Goal: Task Accomplishment & Management: Complete application form

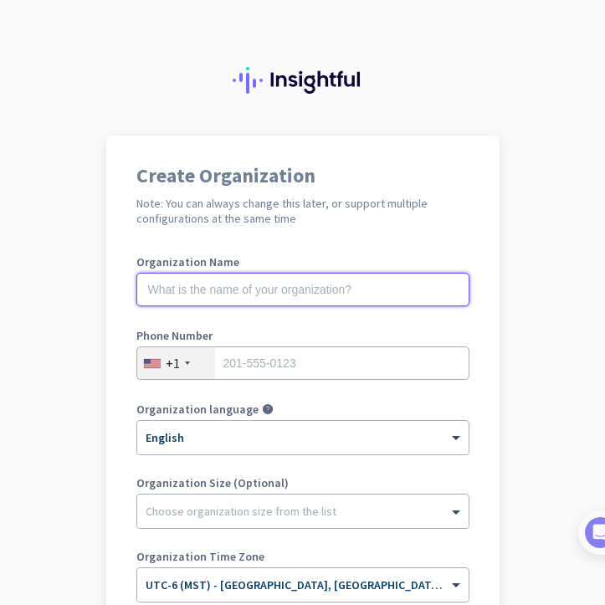
click at [340, 295] on input "text" at bounding box center [302, 289] width 333 height 33
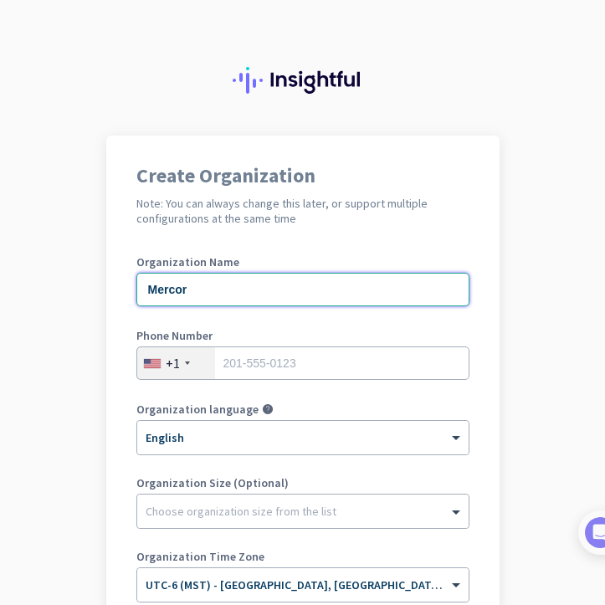
type input "Mercor"
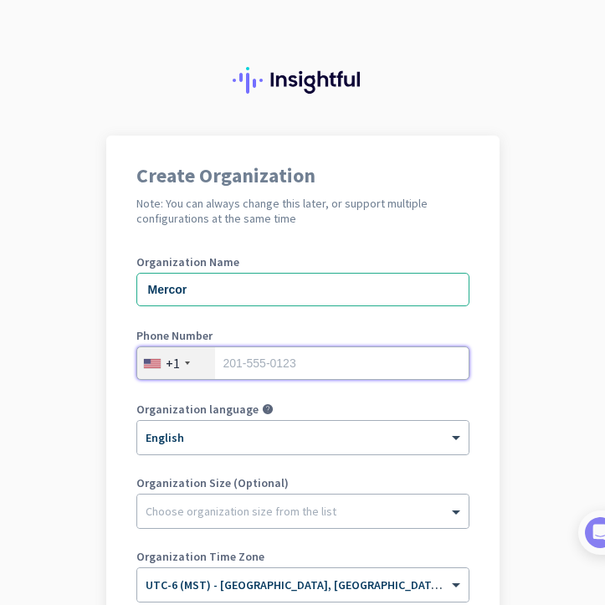
type input "3097382265"
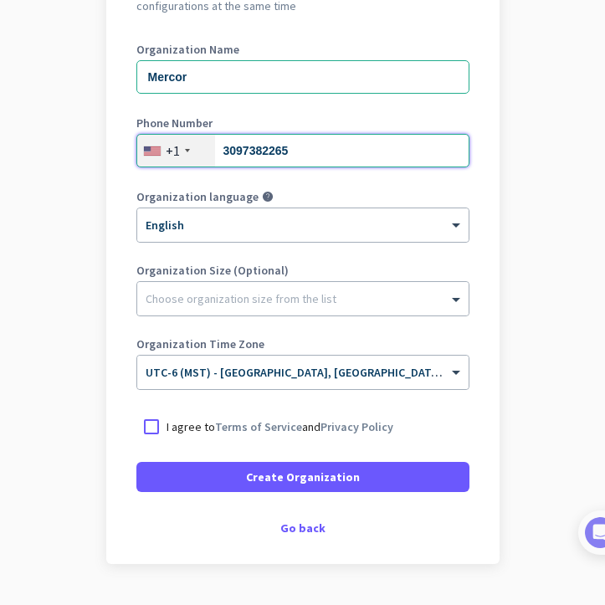
scroll to position [214, 0]
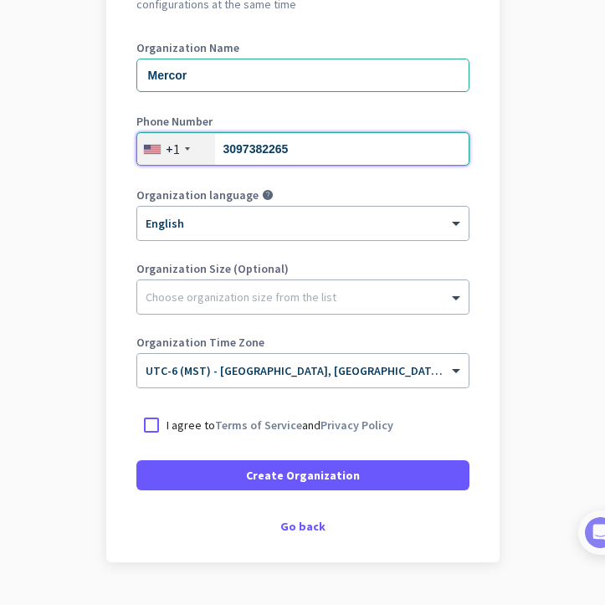
click at [297, 151] on input "3097382265" at bounding box center [302, 148] width 333 height 33
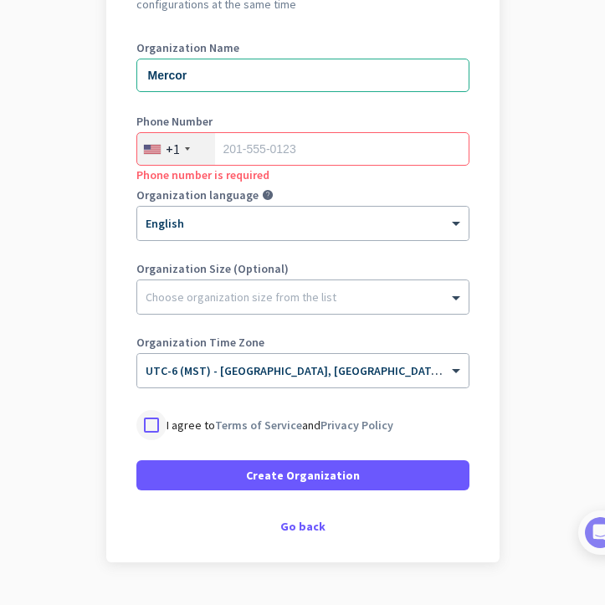
click at [156, 421] on div at bounding box center [151, 425] width 30 height 30
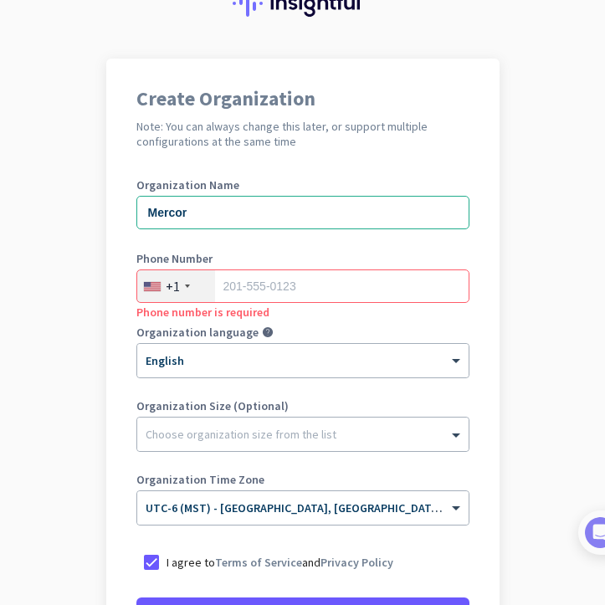
scroll to position [255, 0]
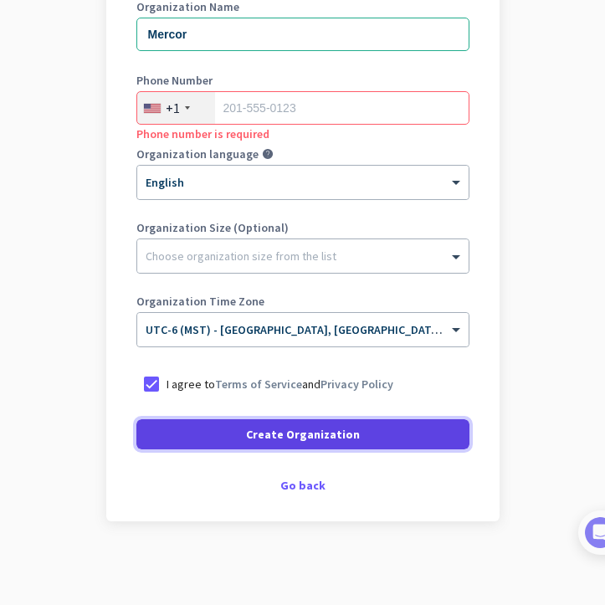
click at [304, 431] on span "Create Organization" at bounding box center [303, 434] width 114 height 17
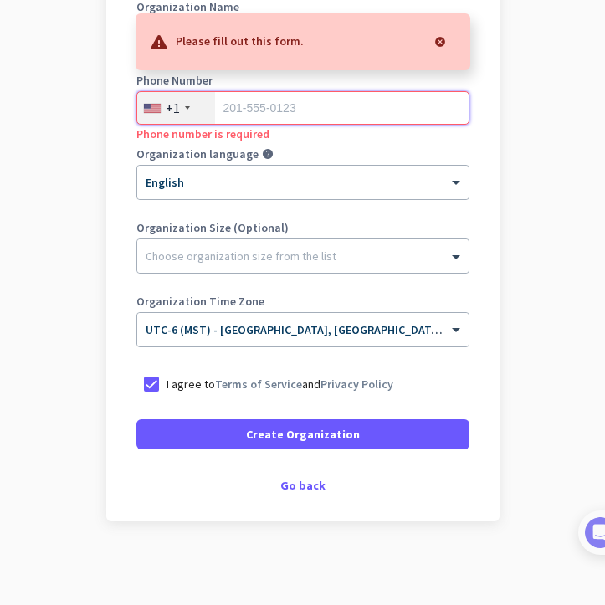
click at [287, 107] on input "tel" at bounding box center [302, 107] width 333 height 33
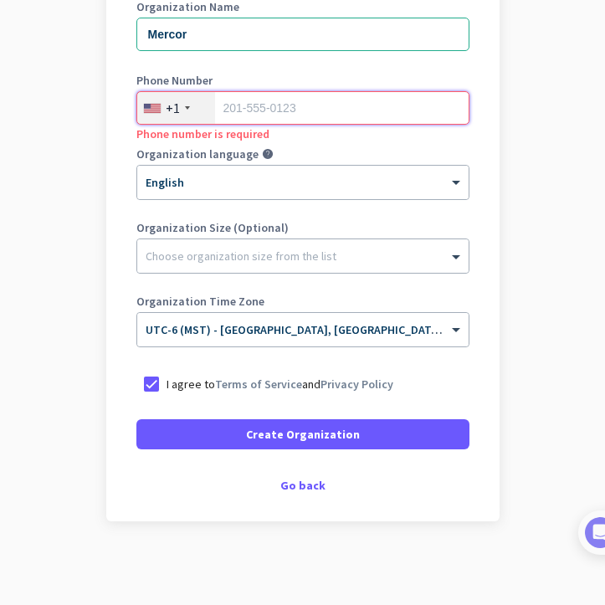
type input "3097382265"
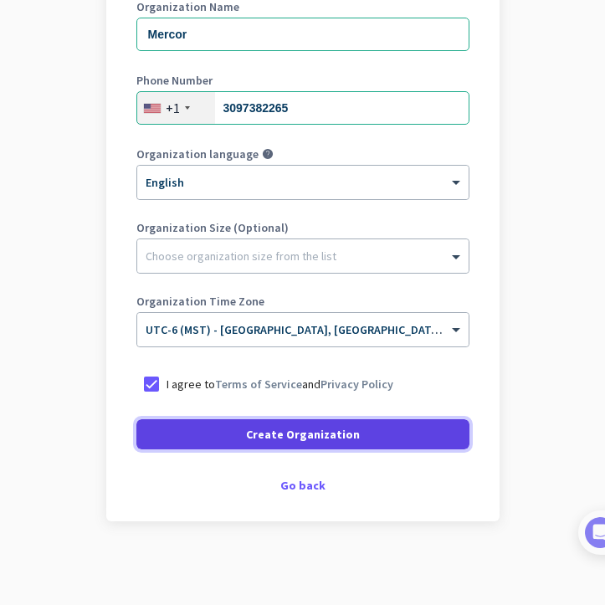
click at [350, 436] on span "Create Organization" at bounding box center [303, 434] width 114 height 17
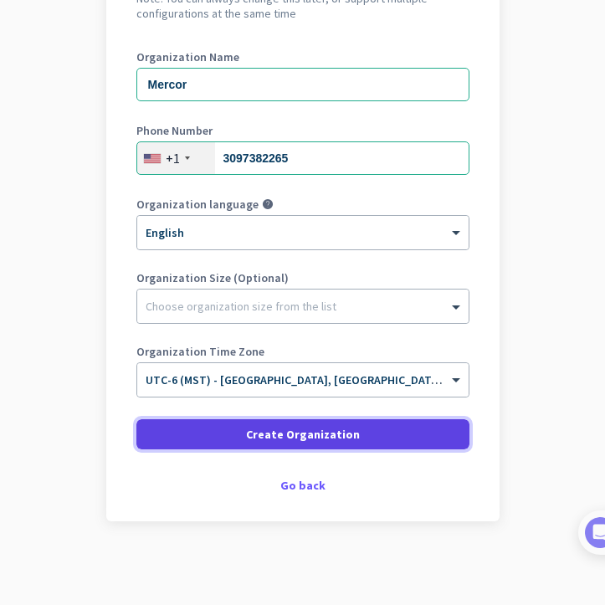
scroll to position [205, 0]
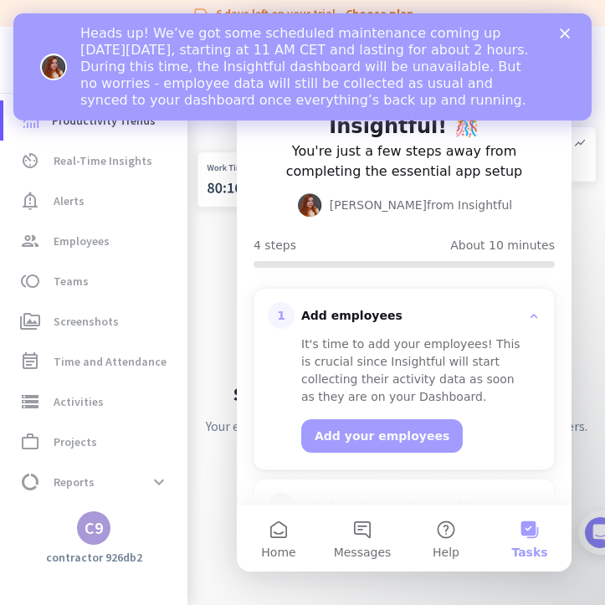
click at [565, 33] on polygon "Close" at bounding box center [565, 33] width 10 height 10
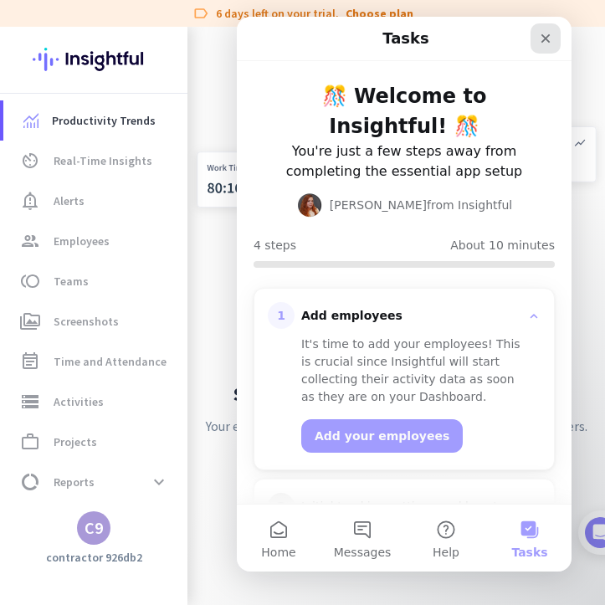
click at [546, 44] on icon "Close" at bounding box center [545, 38] width 13 height 13
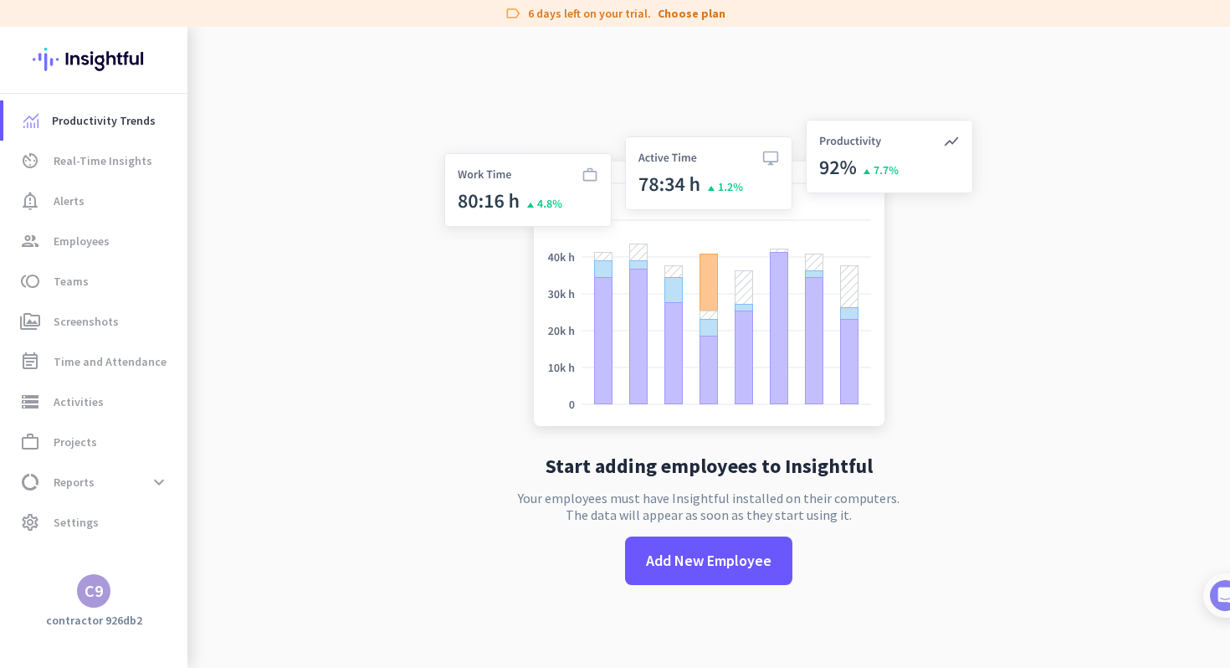
click at [107, 603] on app-letter-avatar "C9" at bounding box center [93, 590] width 33 height 33
click at [33, 578] on div at bounding box center [615, 334] width 1230 height 668
click at [102, 240] on span "Employees" at bounding box center [82, 241] width 56 height 20
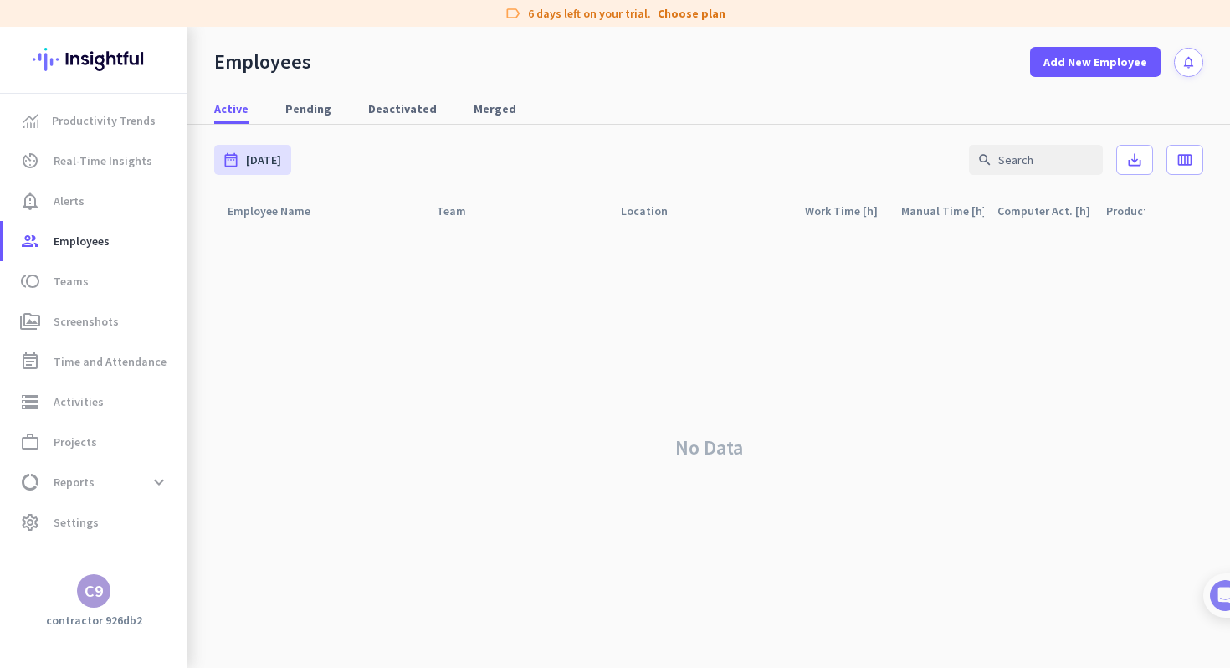
click at [100, 592] on div "C9" at bounding box center [93, 590] width 18 height 17
click at [172, 560] on span "Sign out" at bounding box center [182, 558] width 101 height 15
